Goal: Find contact information: Find contact information

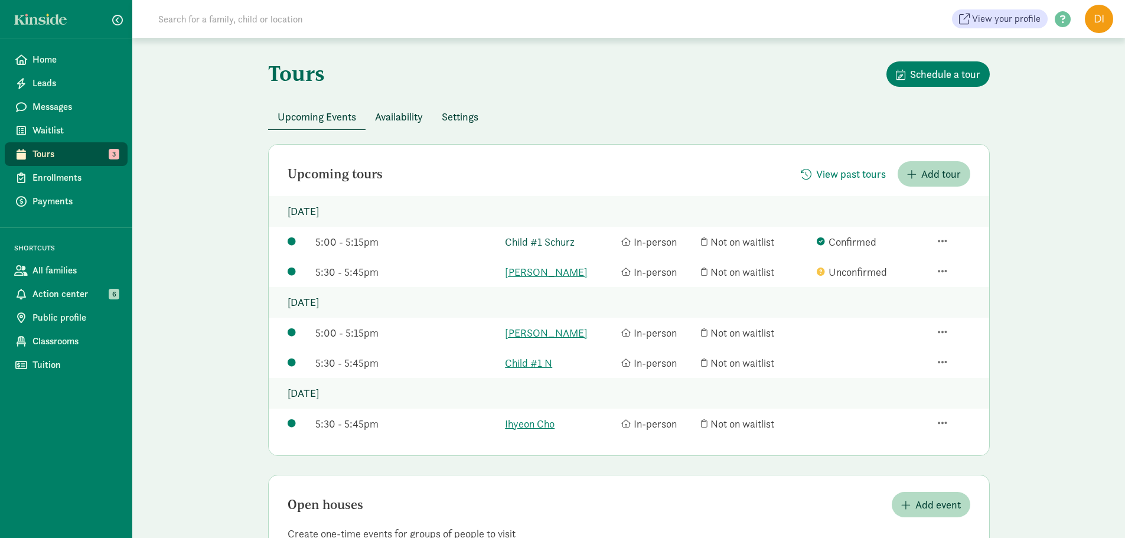
click at [556, 243] on link "Child #1 Schurz" at bounding box center [560, 242] width 110 height 16
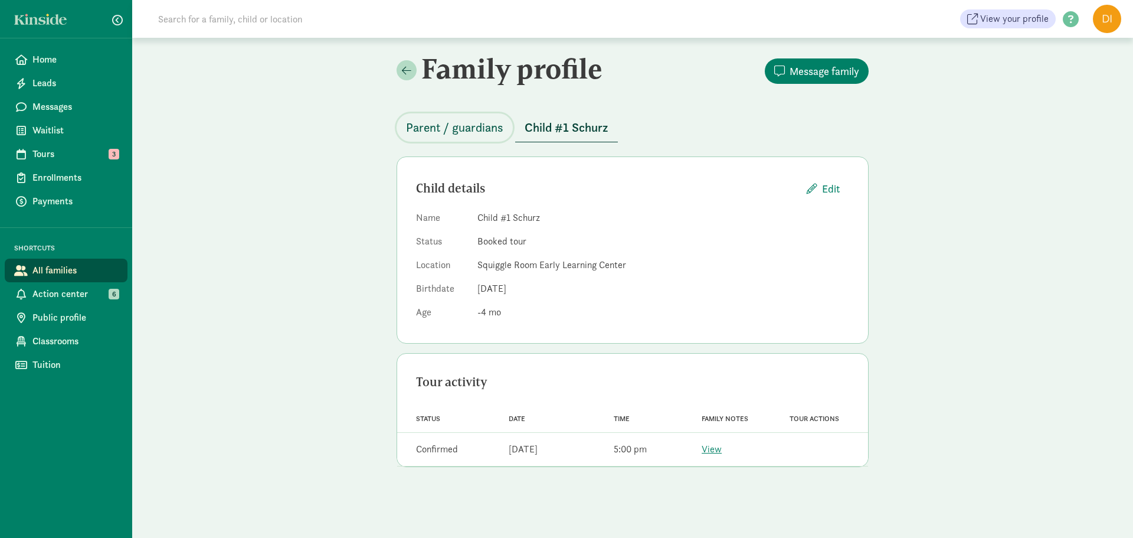
click at [451, 132] on span "Parent / guardians" at bounding box center [454, 127] width 97 height 19
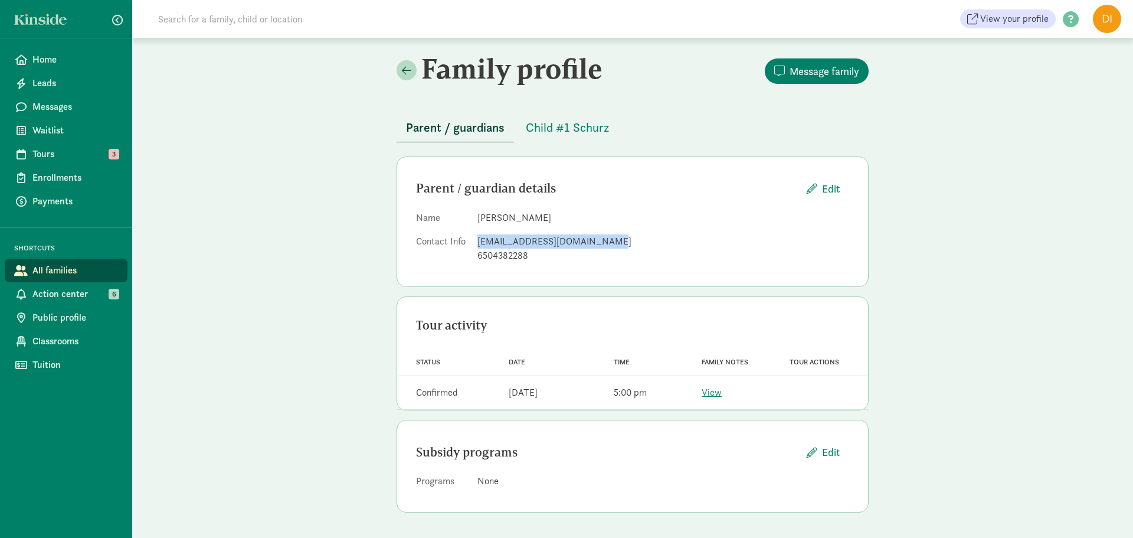
drag, startPoint x: 610, startPoint y: 244, endPoint x: 473, endPoint y: 231, distance: 137.0
click at [473, 231] on dl "Name [PERSON_NAME] Contact Info [EMAIL_ADDRESS][DOMAIN_NAME] 6504382288" at bounding box center [632, 239] width 433 height 57
copy div "[EMAIL_ADDRESS][DOMAIN_NAME]"
click at [679, 243] on div "[EMAIL_ADDRESS][DOMAIN_NAME]" at bounding box center [664, 241] width 372 height 14
